Goal: Transaction & Acquisition: Book appointment/travel/reservation

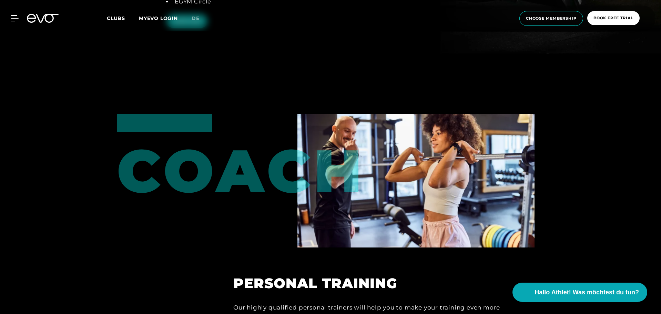
scroll to position [1643, 0]
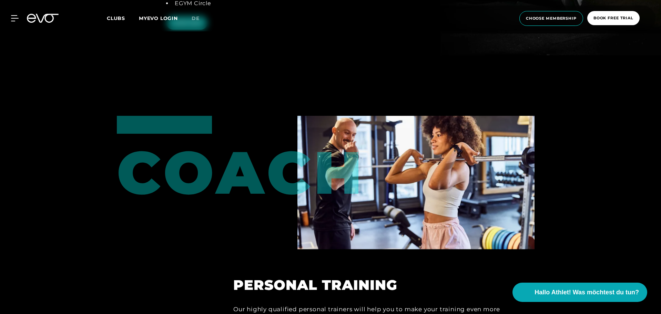
drag, startPoint x: 659, startPoint y: 162, endPoint x: 656, endPoint y: 123, distance: 38.4
click at [656, 123] on div at bounding box center [330, 239] width 661 height 314
drag, startPoint x: 661, startPoint y: 152, endPoint x: 659, endPoint y: 129, distance: 23.2
click at [659, 129] on div at bounding box center [330, 239] width 661 height 314
click at [606, 20] on span "book free trial" at bounding box center [614, 18] width 40 height 6
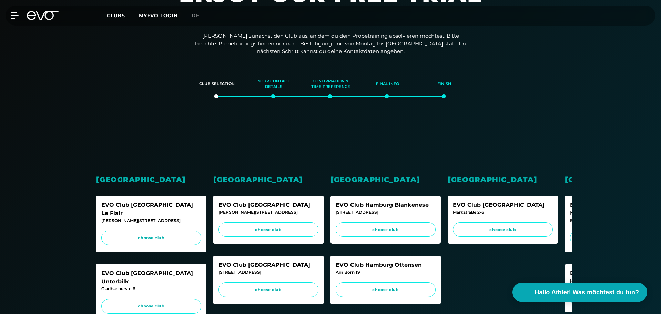
scroll to position [58, 0]
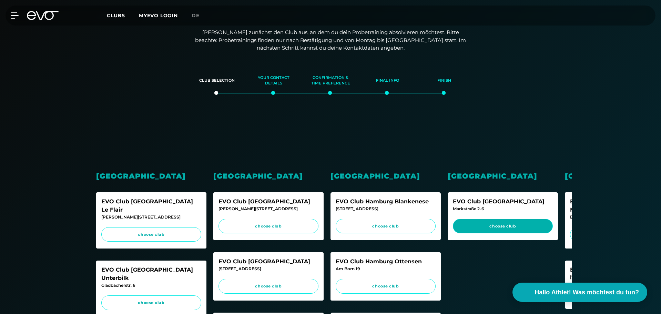
click at [489, 229] on span "choose club" at bounding box center [502, 226] width 87 height 6
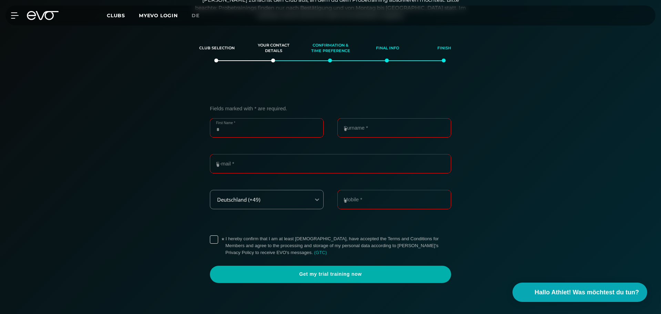
scroll to position [91, 0]
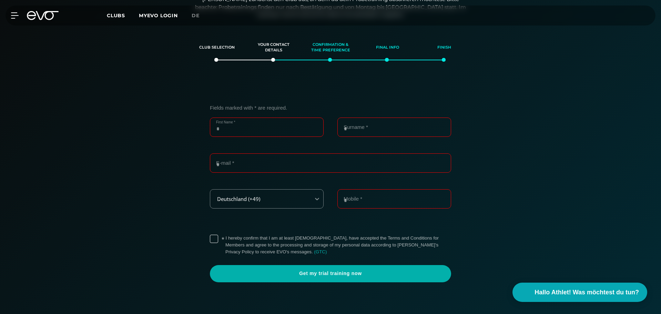
click at [268, 129] on input "First Name *" at bounding box center [267, 127] width 114 height 19
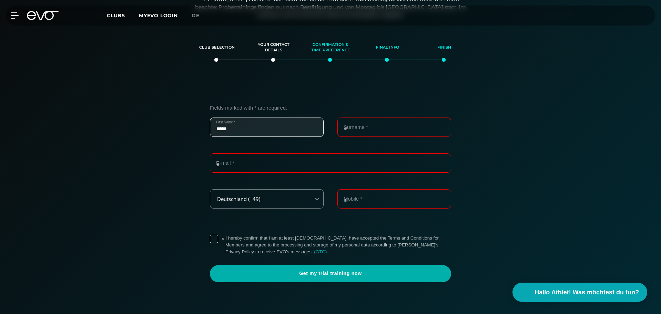
type input "*****"
click at [358, 133] on input "Surname *" at bounding box center [394, 127] width 114 height 19
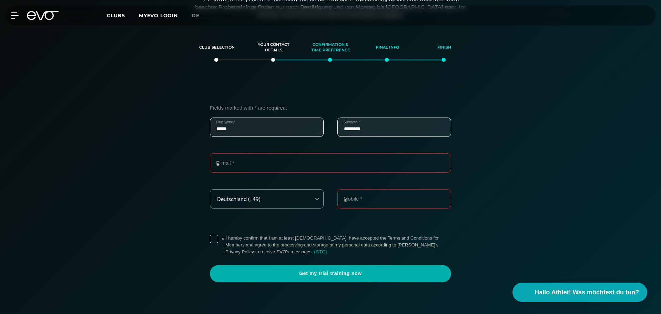
type input "********"
click at [326, 170] on input "E-mail *" at bounding box center [330, 162] width 241 height 19
type input "**********"
click at [225, 239] on label "* I hereby confirm that I am at least [DEMOGRAPHIC_DATA], have accepted the Ter…" at bounding box center [338, 245] width 226 height 21
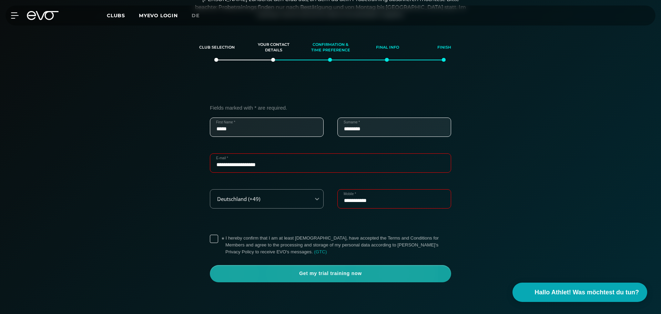
click at [307, 274] on span "Get my trial training now" at bounding box center [330, 273] width 208 height 7
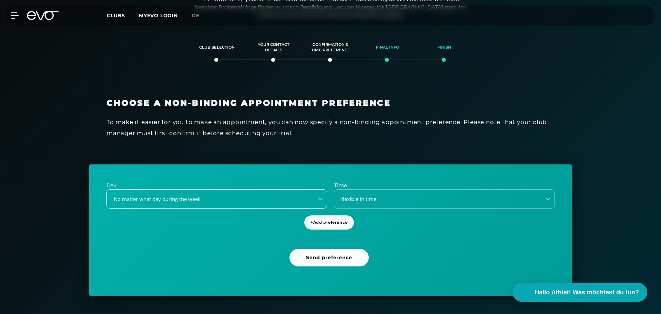
click at [230, 199] on div "No matter what day during the week" at bounding box center [209, 199] width 202 height 8
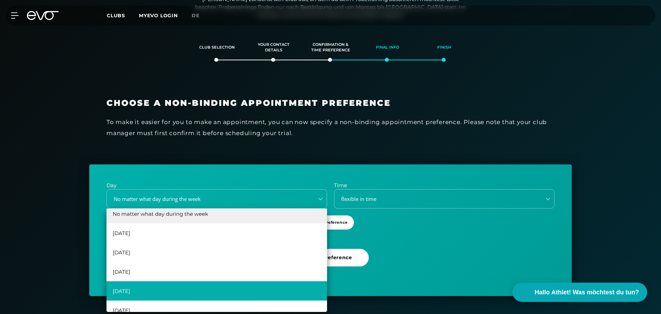
scroll to position [12, 0]
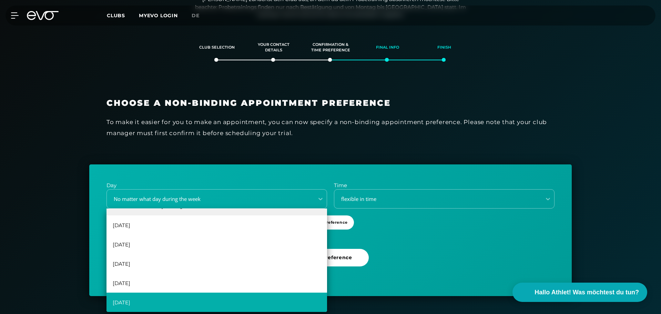
click at [198, 299] on div "[DATE]" at bounding box center [217, 302] width 221 height 19
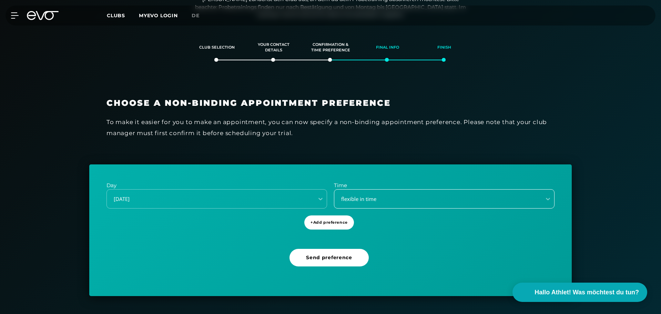
click at [381, 198] on div "flexible in time" at bounding box center [436, 199] width 202 height 8
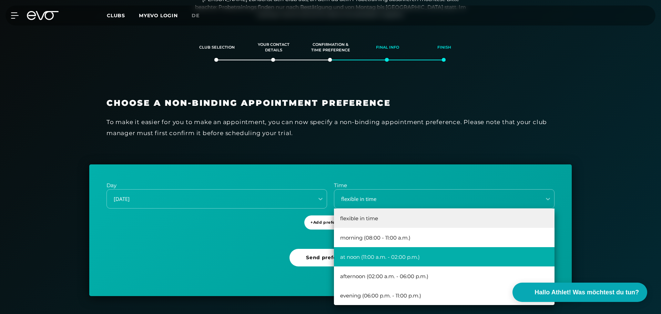
click at [414, 254] on div "at noon (11:00 a.m. - 02:00 p.m.)" at bounding box center [444, 256] width 221 height 19
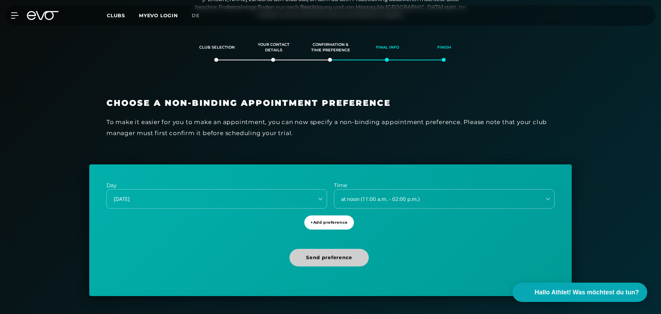
click at [344, 255] on span "Send preference" at bounding box center [329, 257] width 46 height 7
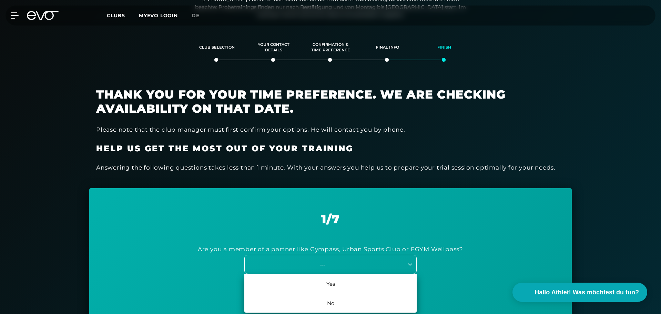
click at [328, 267] on div "---" at bounding box center [322, 265] width 155 height 8
click at [338, 302] on div "No" at bounding box center [330, 302] width 172 height 19
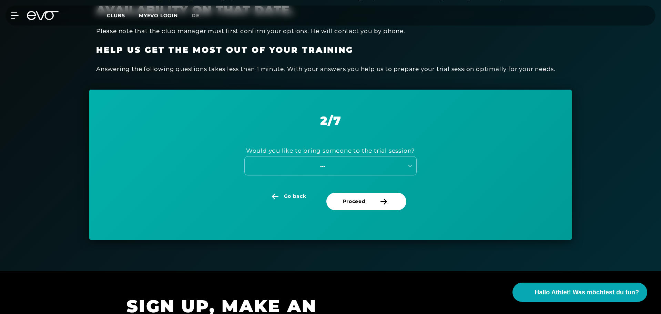
scroll to position [217, 0]
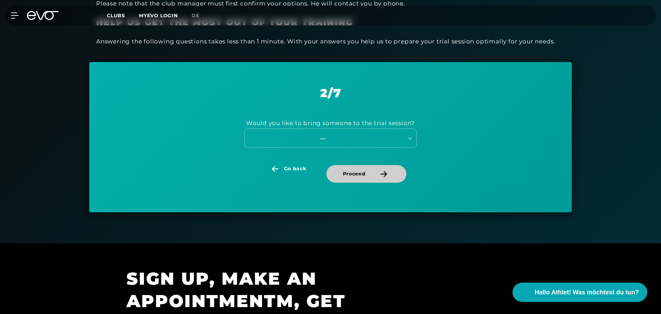
click at [369, 175] on span "Proceed" at bounding box center [366, 174] width 80 height 18
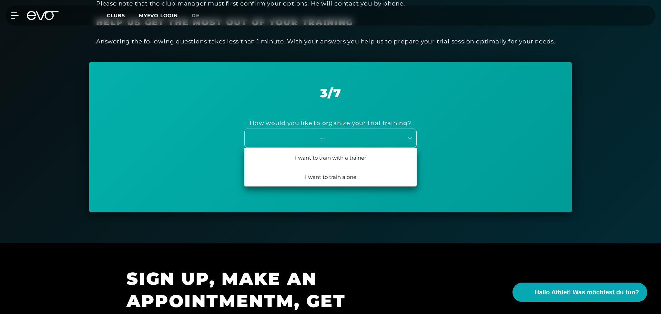
click at [374, 132] on div "---" at bounding box center [330, 138] width 172 height 19
click at [367, 173] on div "I want to train alone" at bounding box center [330, 176] width 172 height 19
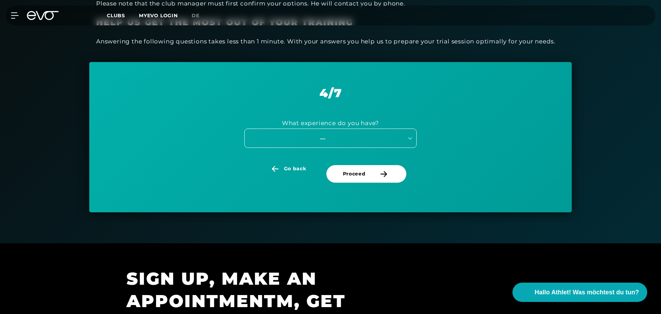
click at [388, 131] on div "---" at bounding box center [330, 138] width 172 height 19
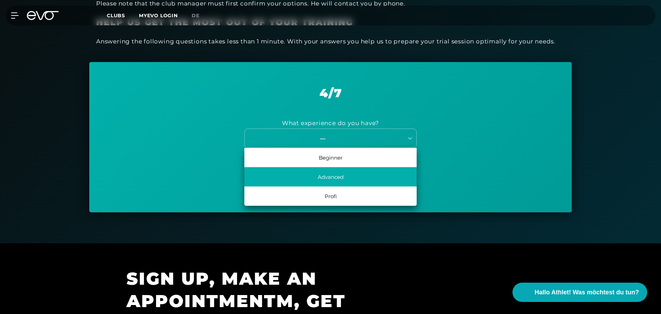
click at [367, 173] on div "Advanced" at bounding box center [330, 176] width 172 height 19
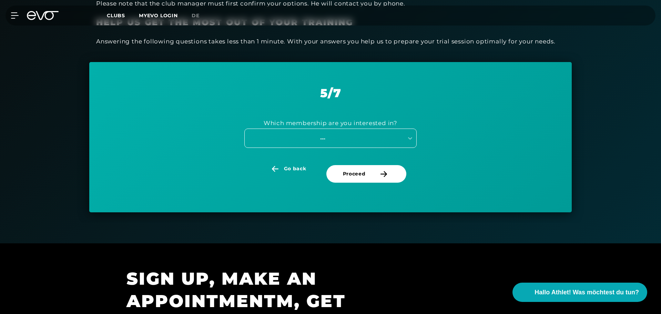
click at [378, 138] on div "---" at bounding box center [322, 138] width 155 height 8
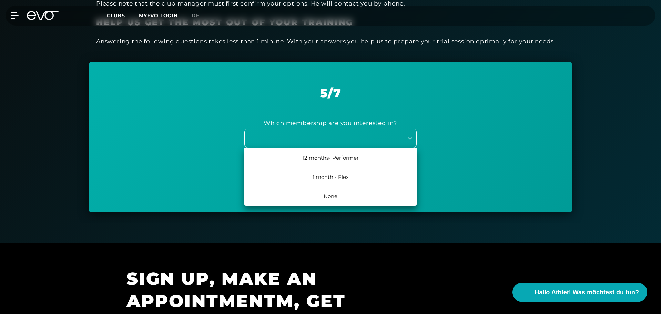
click at [384, 138] on div "---" at bounding box center [322, 138] width 155 height 8
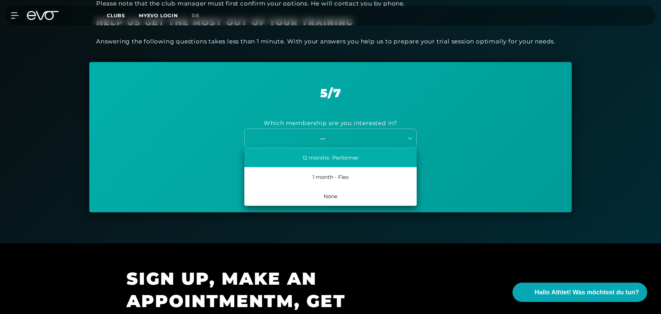
click at [380, 157] on div "12 months- Performer" at bounding box center [330, 157] width 172 height 19
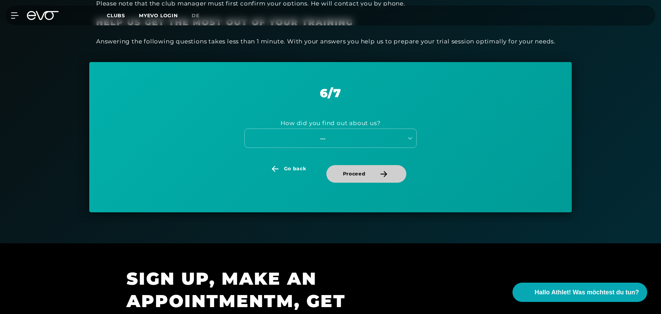
click at [375, 178] on span "Proceed" at bounding box center [366, 174] width 80 height 18
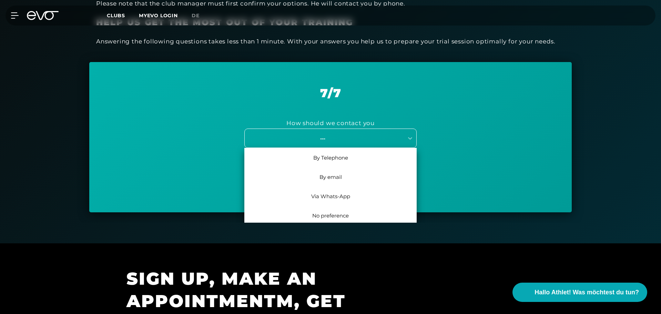
click at [374, 135] on div "---" at bounding box center [322, 138] width 155 height 8
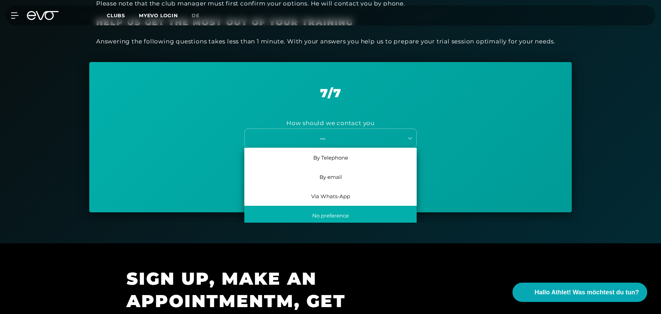
click at [362, 214] on div "No preference" at bounding box center [330, 215] width 172 height 19
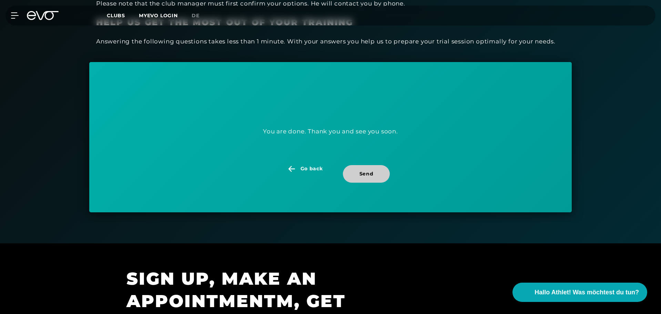
click at [371, 172] on span "Send" at bounding box center [367, 173] width 14 height 7
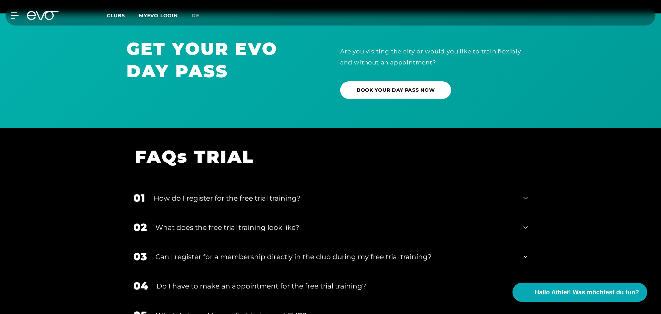
scroll to position [642, 0]
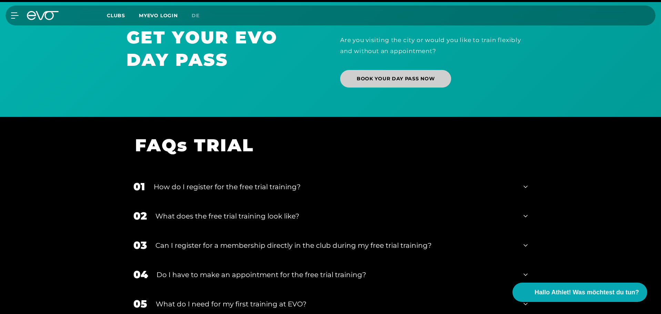
click at [410, 78] on span "BOOK YOUR DAY PASS NOW" at bounding box center [396, 78] width 78 height 7
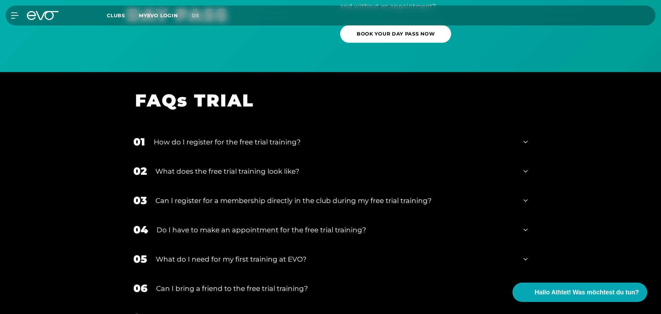
scroll to position [700, 0]
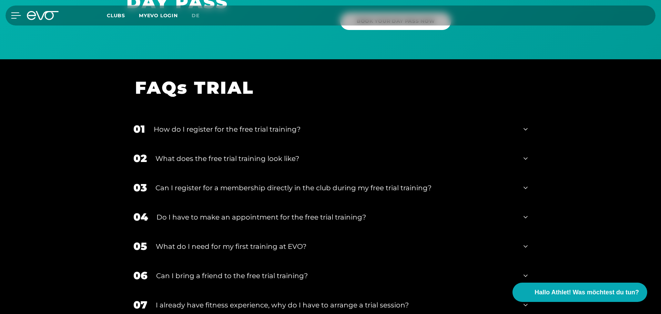
click at [14, 14] on icon at bounding box center [16, 15] width 10 height 6
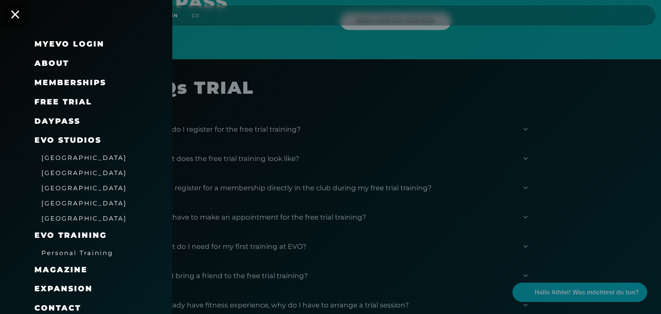
click at [70, 82] on span "Memberships" at bounding box center [70, 82] width 72 height 9
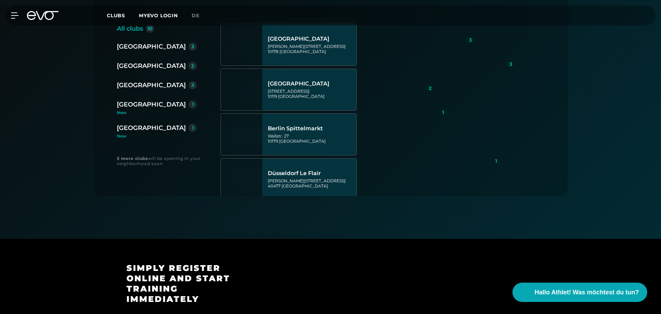
scroll to position [195, 0]
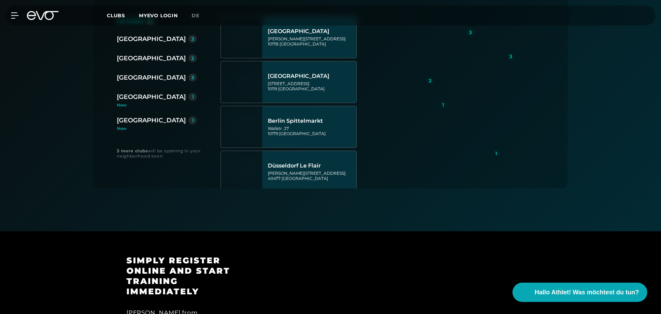
click at [137, 122] on div "[GEOGRAPHIC_DATA]" at bounding box center [151, 120] width 69 height 10
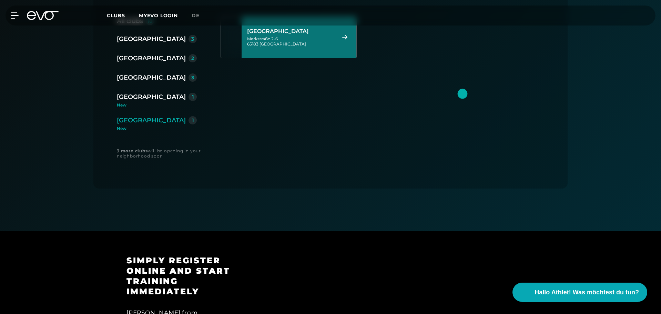
click at [293, 42] on div "[STREET_ADDRESS]" at bounding box center [290, 41] width 87 height 10
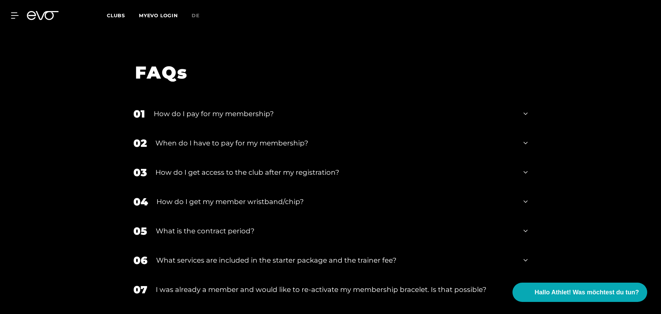
scroll to position [1141, 0]
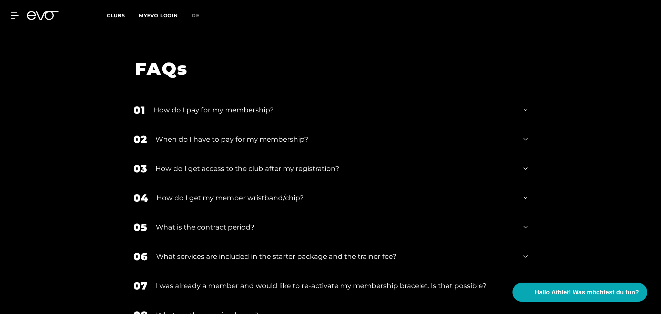
click at [525, 164] on icon at bounding box center [526, 168] width 4 height 8
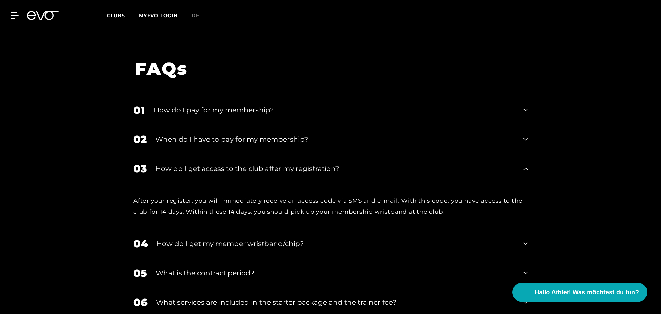
click at [518, 229] on div "04 How do I get my member wristband/chip?" at bounding box center [331, 243] width 408 height 29
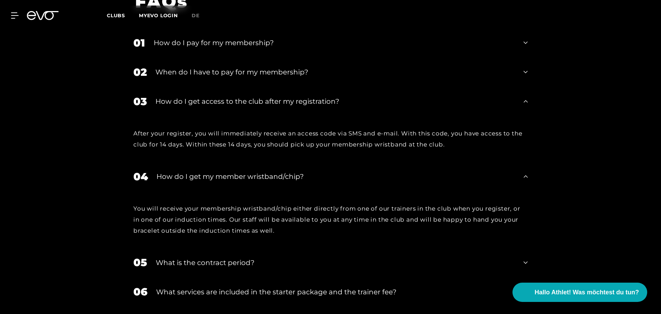
scroll to position [1232, 0]
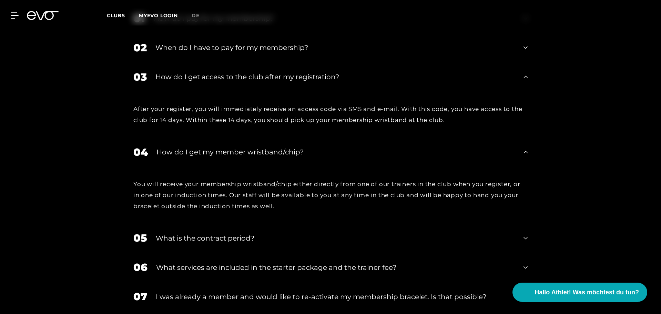
click at [497, 233] on div "What is the contract period?" at bounding box center [335, 238] width 359 height 10
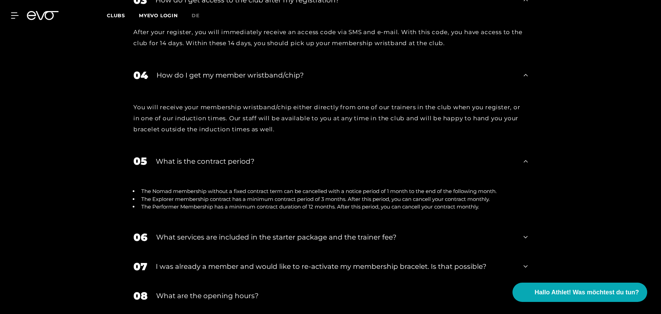
scroll to position [1347, 0]
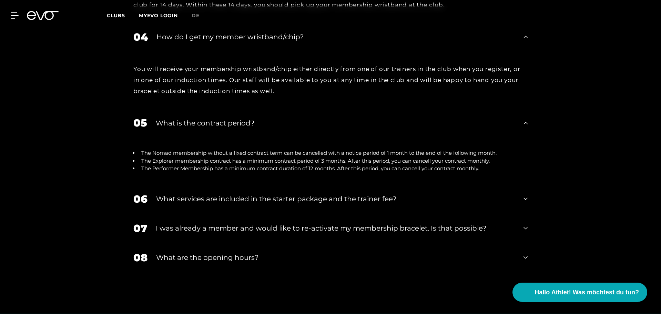
click at [436, 194] on div "What services are included in the starter package and the trainer fee?" at bounding box center [335, 199] width 359 height 10
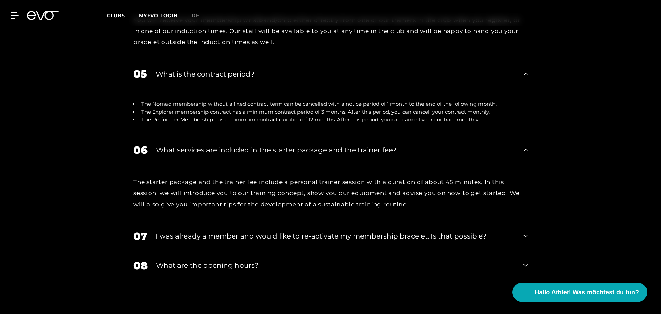
scroll to position [1405, 0]
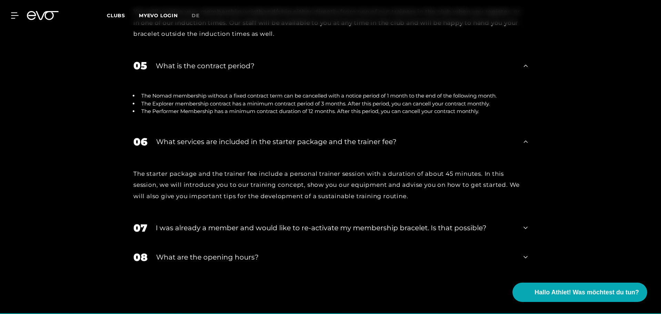
click at [473, 223] on div "I was already a member and would like to re-activate my membership bracelet. Is…" at bounding box center [335, 228] width 359 height 10
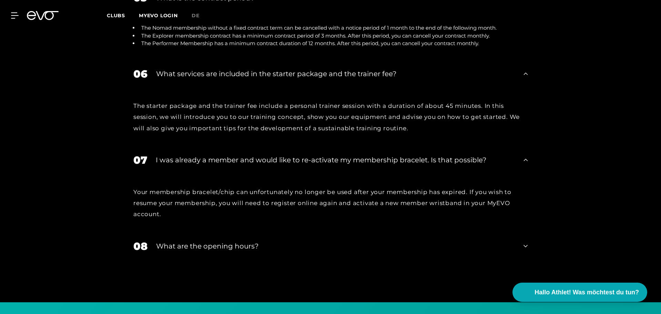
scroll to position [1497, 0]
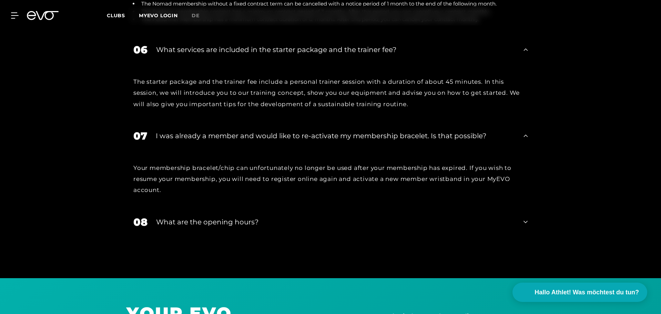
click at [517, 208] on div "08 What are the opening hours?" at bounding box center [331, 222] width 408 height 29
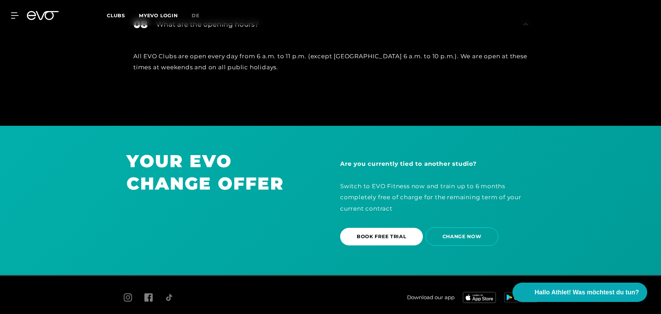
scroll to position [1695, 0]
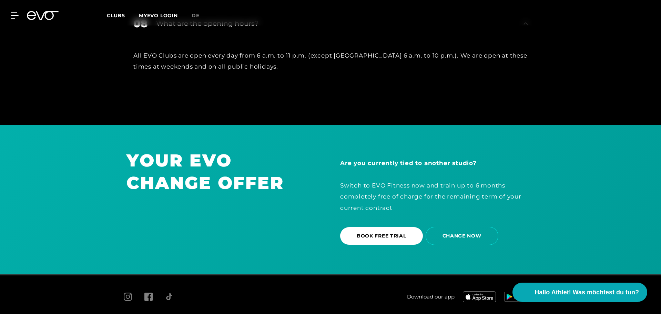
click at [531, 292] on img at bounding box center [520, 297] width 33 height 10
click at [18, 14] on icon at bounding box center [16, 15] width 10 height 6
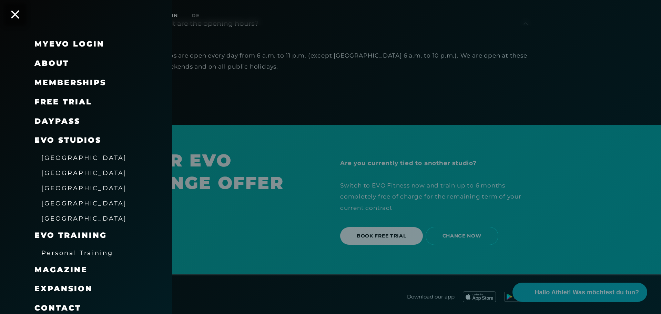
click at [78, 219] on span "[GEOGRAPHIC_DATA]" at bounding box center [83, 218] width 85 height 7
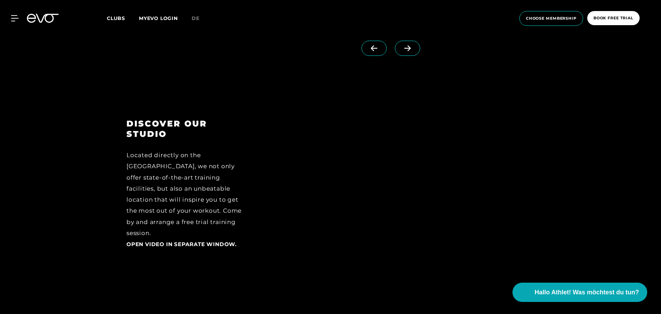
scroll to position [1074, 0]
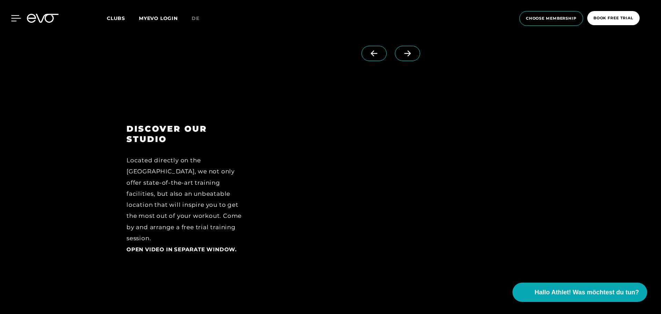
click at [11, 19] on div at bounding box center [10, 18] width 21 height 6
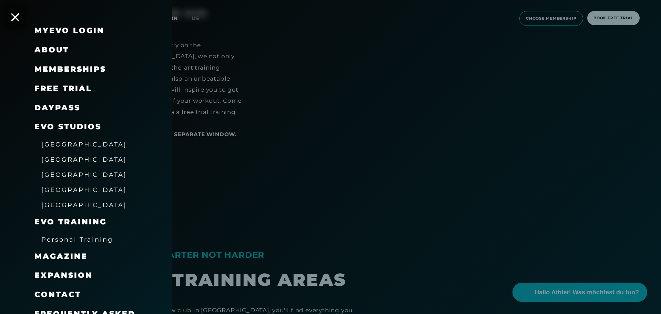
scroll to position [11, 0]
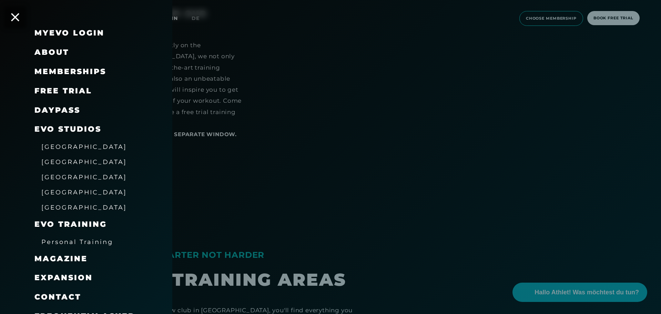
click at [64, 69] on span "Memberships" at bounding box center [70, 71] width 72 height 9
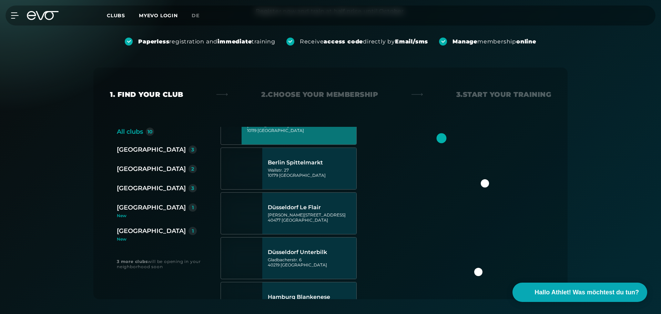
scroll to position [103, 0]
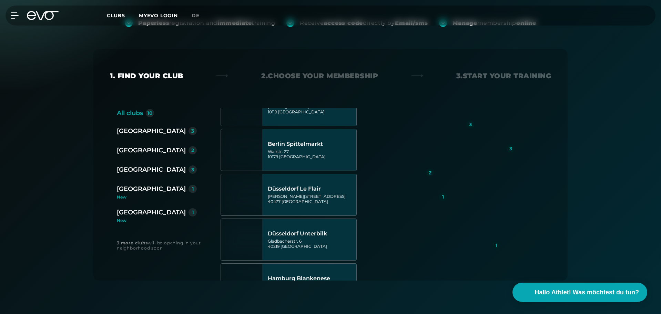
click at [129, 214] on div "[GEOGRAPHIC_DATA]" at bounding box center [151, 213] width 69 height 10
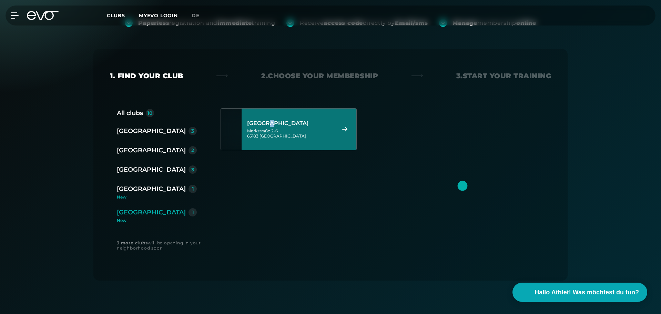
click at [285, 120] on div "[STREET_ADDRESS]" at bounding box center [290, 129] width 87 height 30
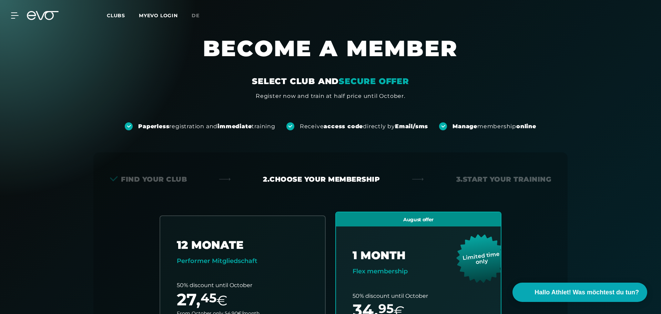
click at [151, 14] on link "MYEVO LOGIN" at bounding box center [158, 15] width 39 height 6
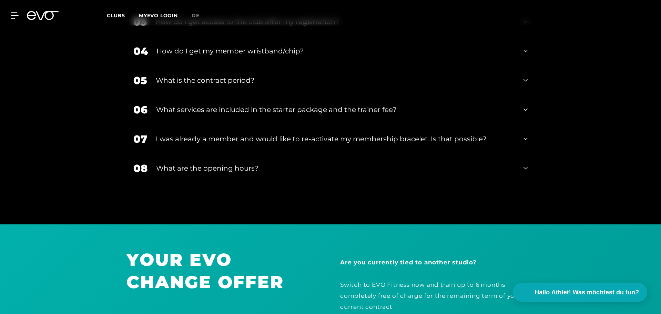
scroll to position [1287, 0]
click at [525, 106] on icon at bounding box center [526, 110] width 4 height 8
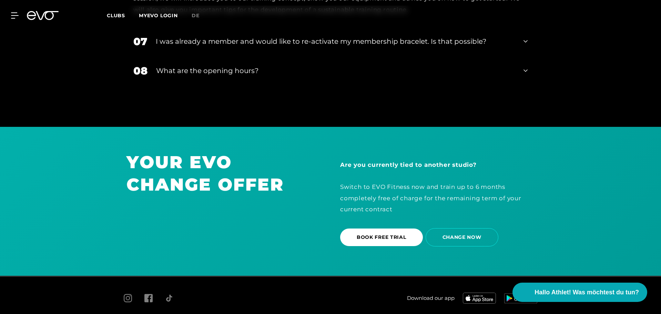
scroll to position [1443, 0]
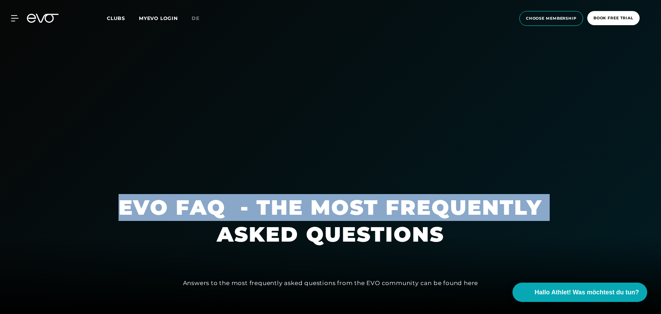
drag, startPoint x: 660, startPoint y: 24, endPoint x: 661, endPoint y: 46, distance: 21.4
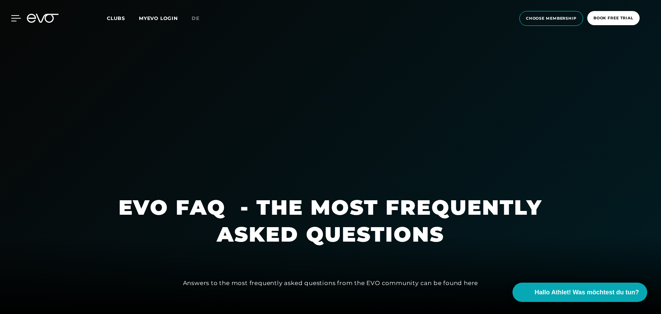
click at [15, 15] on icon at bounding box center [16, 18] width 10 height 6
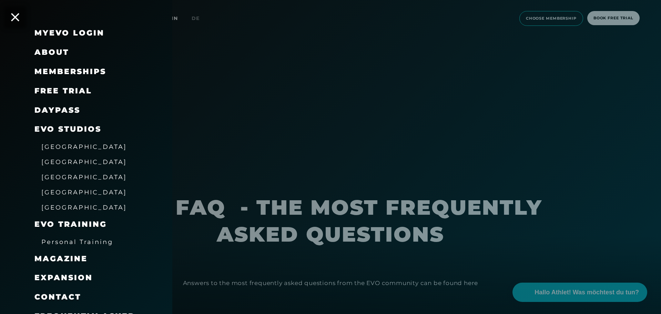
click at [63, 205] on span "[GEOGRAPHIC_DATA]" at bounding box center [83, 207] width 85 height 7
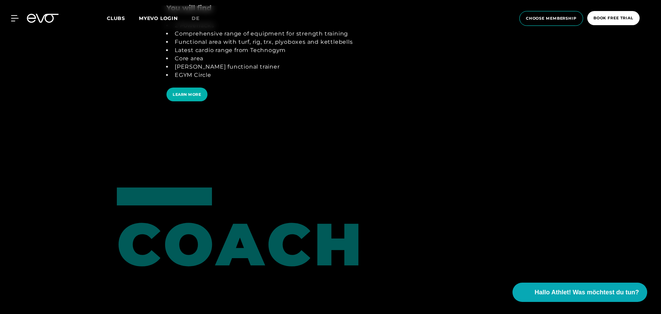
scroll to position [1576, 0]
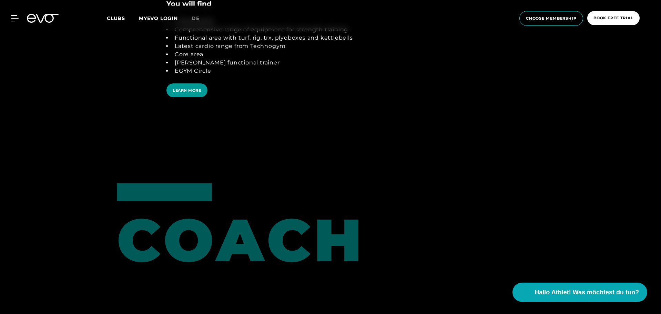
click at [198, 90] on span "LEARN MORE" at bounding box center [187, 91] width 29 height 6
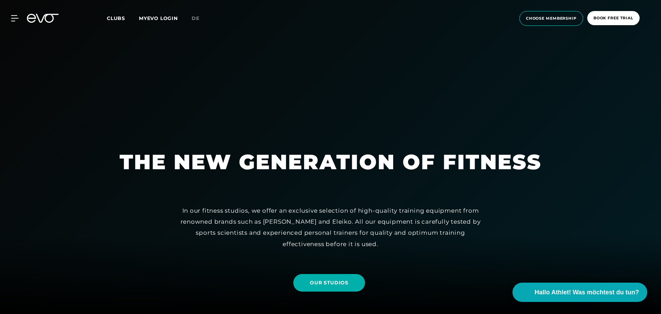
drag, startPoint x: 661, startPoint y: 21, endPoint x: 661, endPoint y: 32, distance: 11.0
click at [661, 32] on div "MyEVO Login About Memberships free trial DAYPASS EVO Studios [GEOGRAPHIC_DATA] …" at bounding box center [330, 18] width 661 height 37
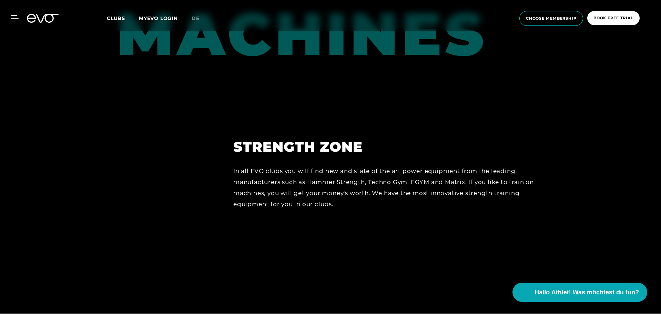
scroll to position [3005, 0]
